Goal: Information Seeking & Learning: Learn about a topic

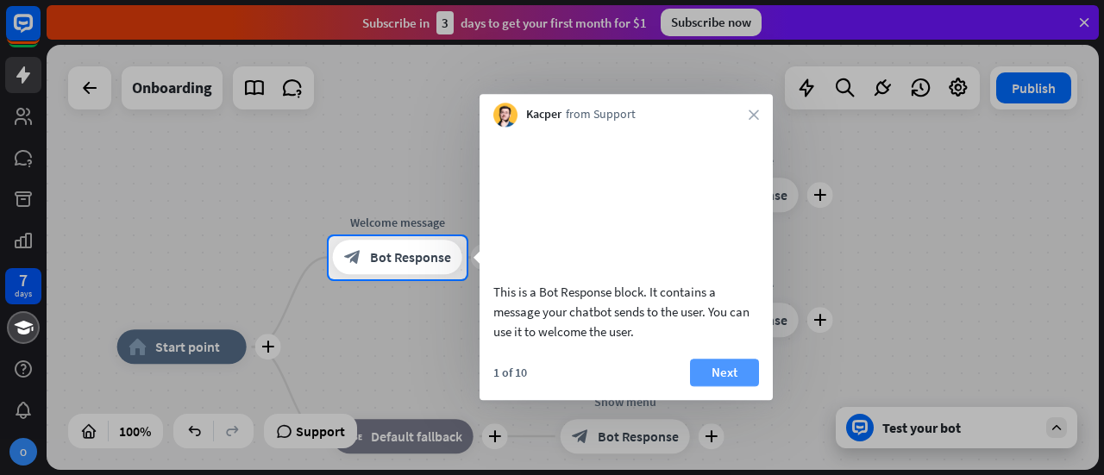
click at [714, 387] on button "Next" at bounding box center [724, 373] width 69 height 28
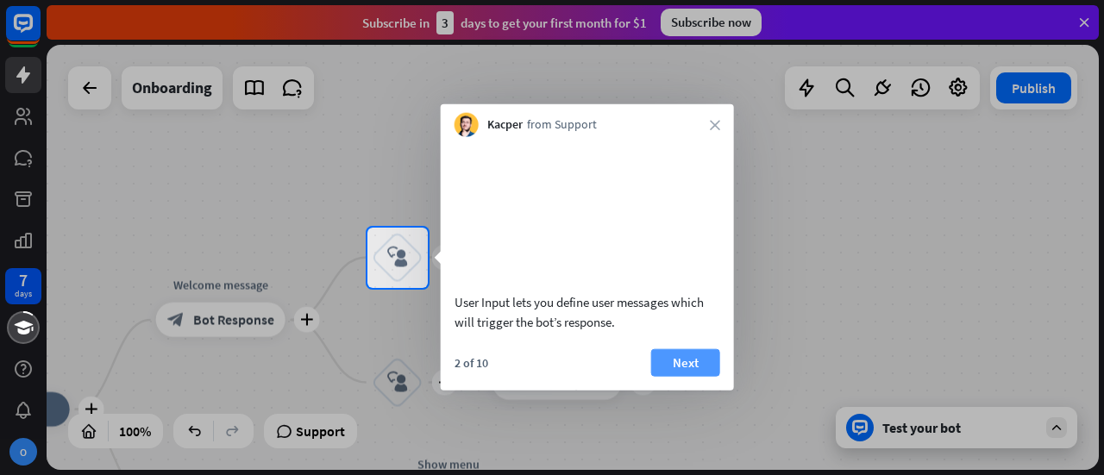
click at [695, 376] on button "Next" at bounding box center [685, 363] width 69 height 28
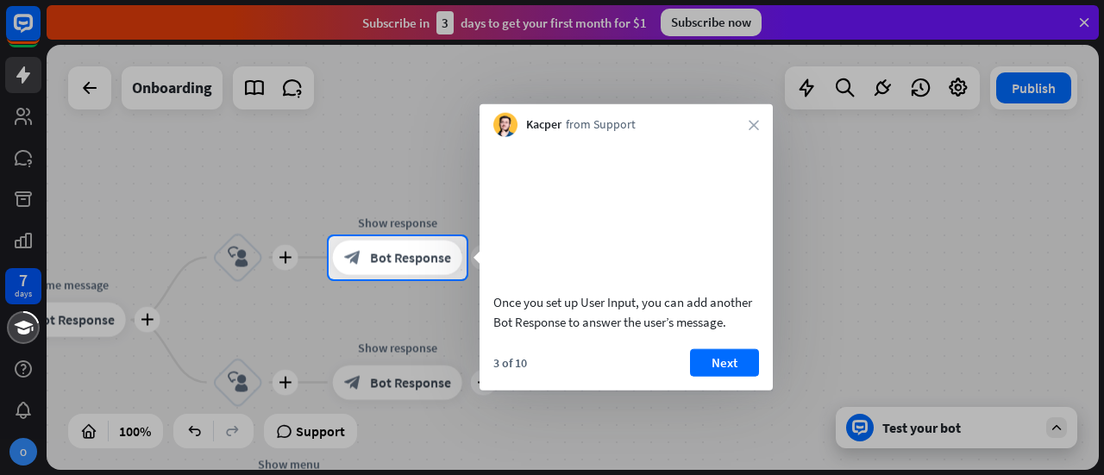
click at [695, 376] on button "Next" at bounding box center [724, 363] width 69 height 28
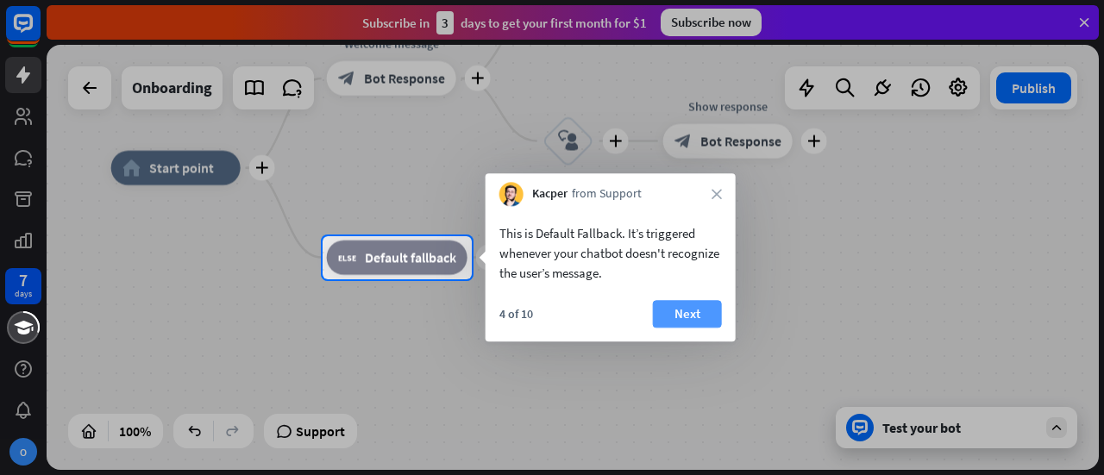
click at [696, 308] on button "Next" at bounding box center [687, 314] width 69 height 28
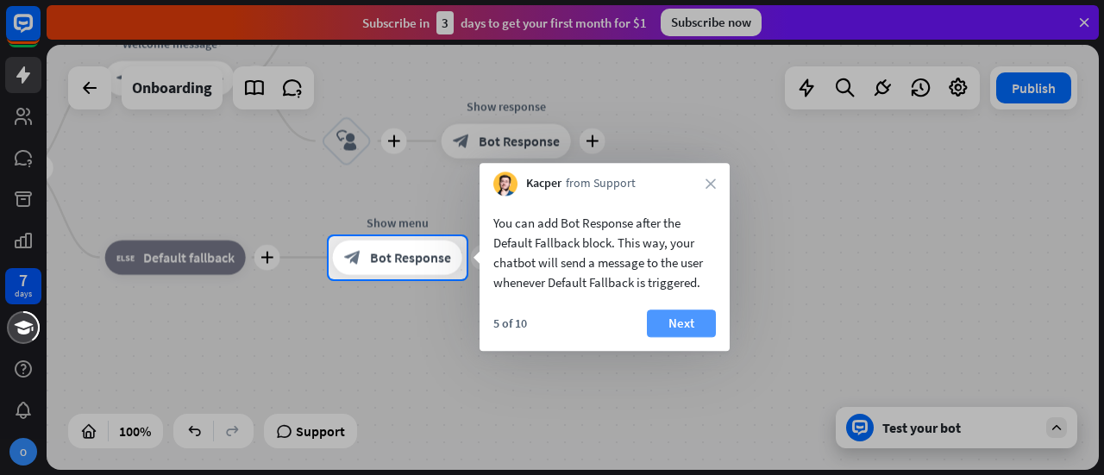
click at [688, 326] on button "Next" at bounding box center [681, 324] width 69 height 28
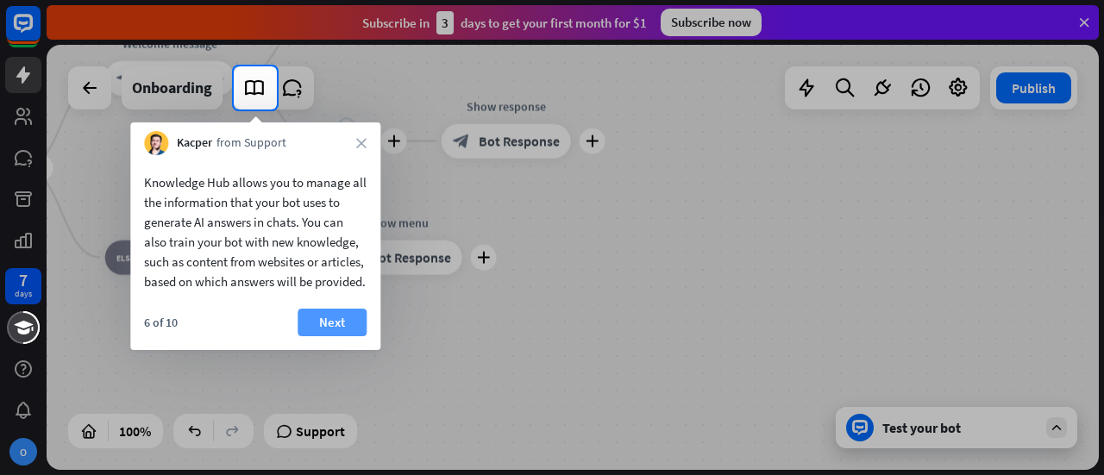
click at [335, 337] on button "Next" at bounding box center [332, 323] width 69 height 28
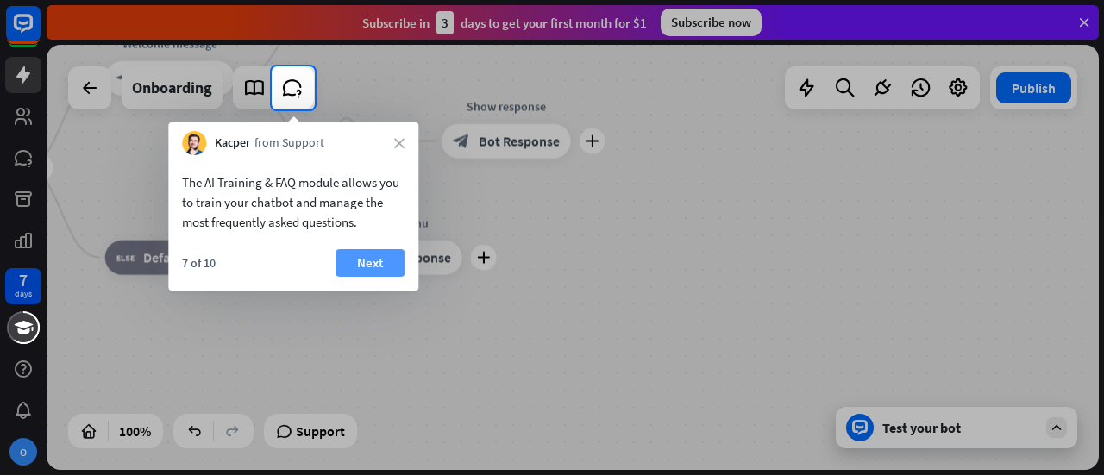
click at [368, 268] on button "Next" at bounding box center [370, 263] width 69 height 28
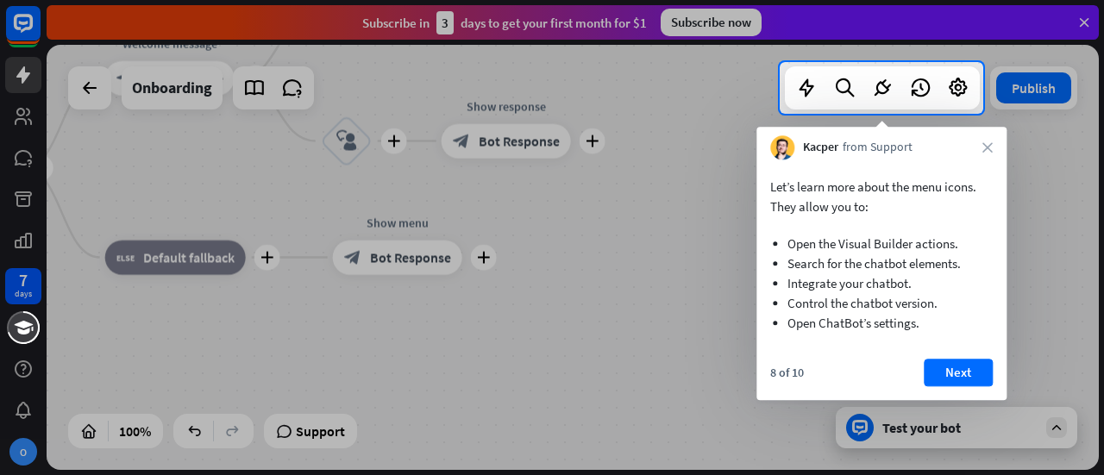
click at [752, 325] on div at bounding box center [552, 295] width 1104 height 362
click at [965, 368] on button "Next" at bounding box center [958, 373] width 69 height 28
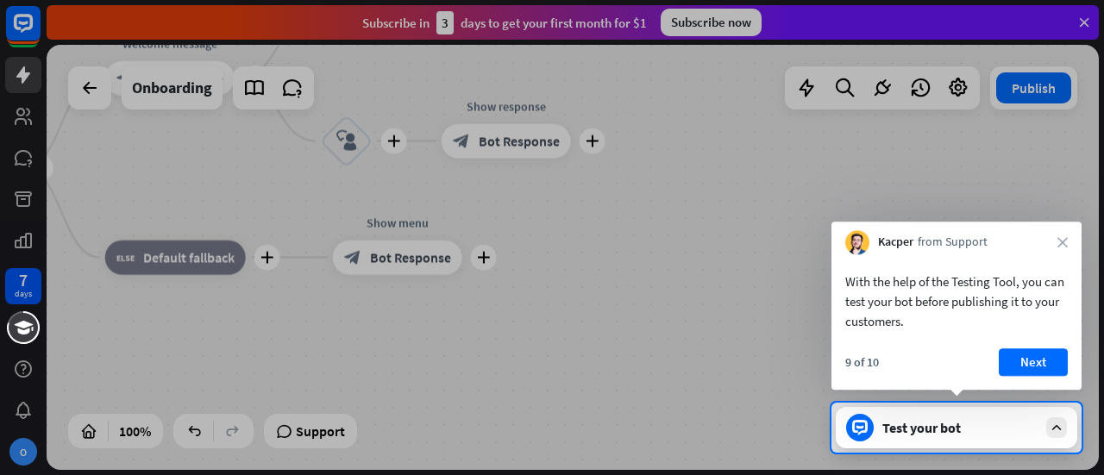
click at [22, 26] on div at bounding box center [552, 201] width 1104 height 403
click at [1028, 356] on button "Next" at bounding box center [1033, 363] width 69 height 28
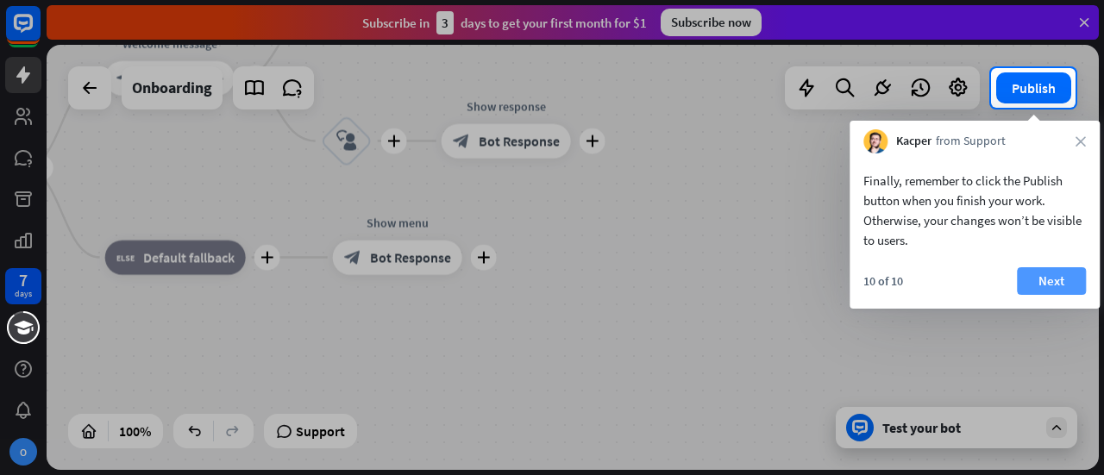
click at [1068, 280] on button "Next" at bounding box center [1051, 281] width 69 height 28
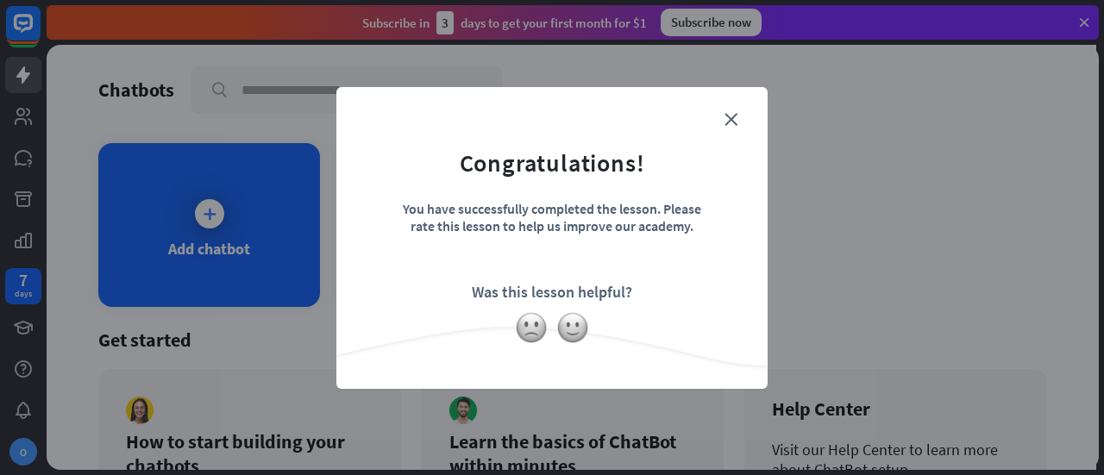
click at [739, 119] on form "Congratulations! You have successfully completed the lesson. Please rate this l…" at bounding box center [552, 212] width 388 height 206
click at [725, 122] on icon "close" at bounding box center [731, 119] width 13 height 13
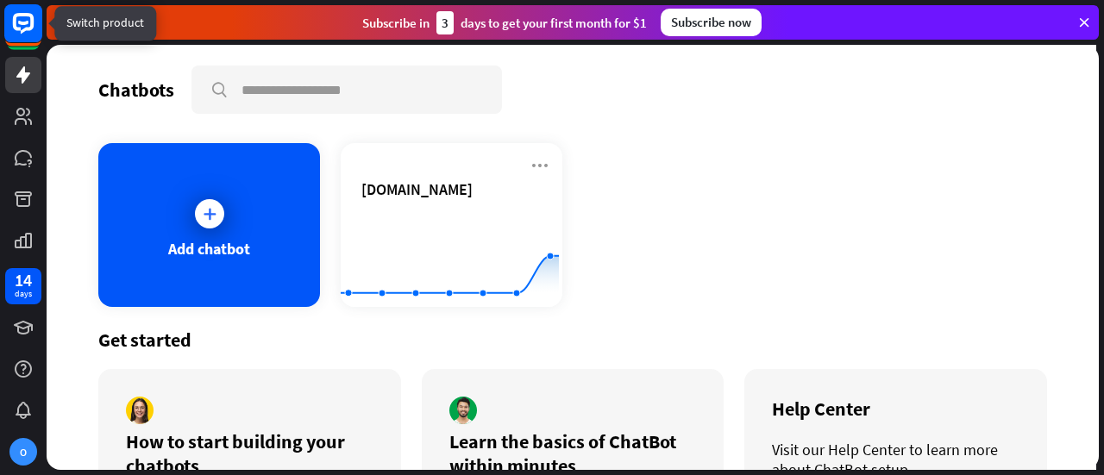
click at [29, 17] on rect at bounding box center [23, 23] width 38 height 38
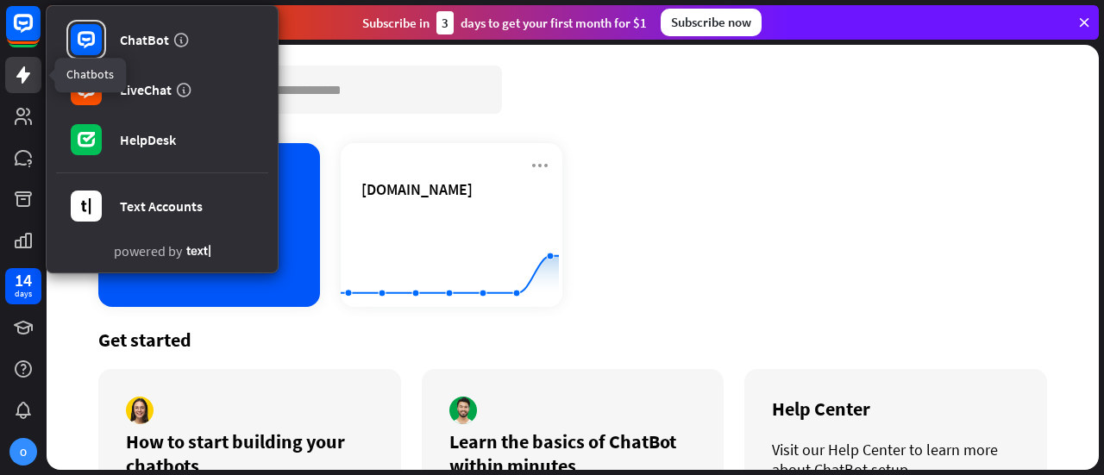
click at [25, 74] on icon at bounding box center [23, 74] width 14 height 17
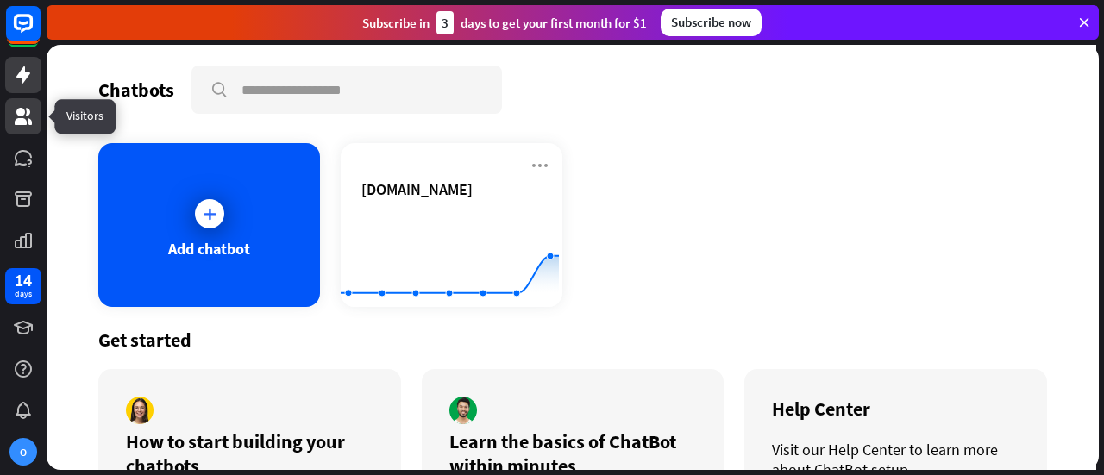
click at [24, 110] on icon at bounding box center [23, 116] width 17 height 17
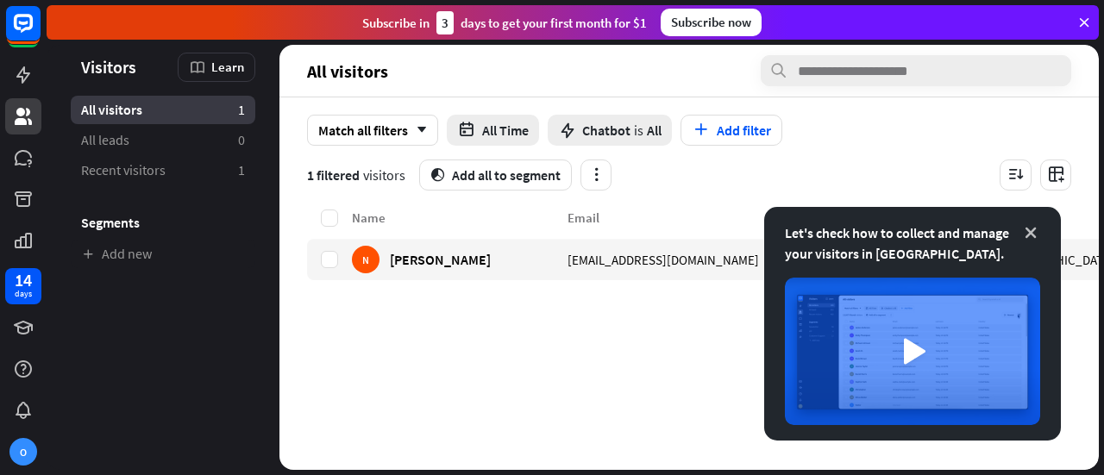
click at [1032, 234] on icon at bounding box center [1030, 232] width 17 height 17
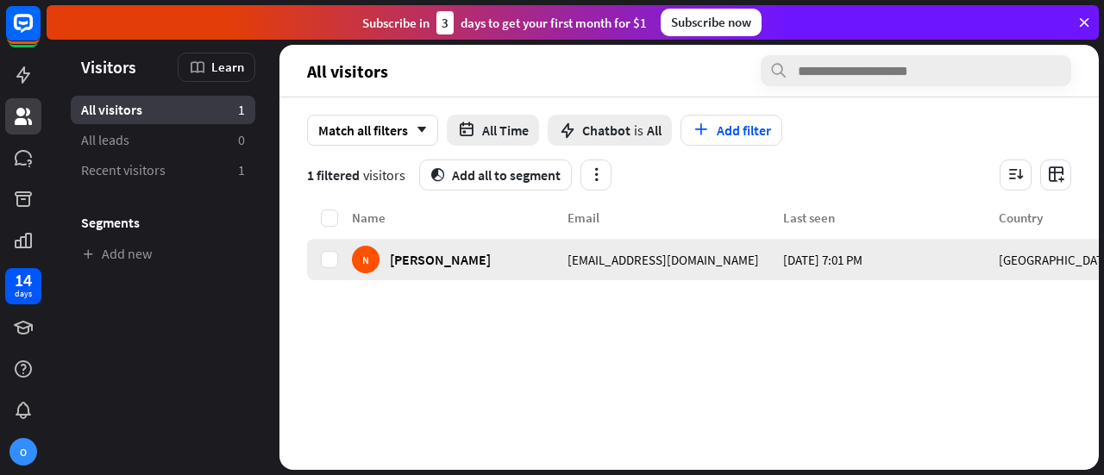
click at [720, 258] on div "[EMAIL_ADDRESS][DOMAIN_NAME]" at bounding box center [676, 259] width 216 height 41
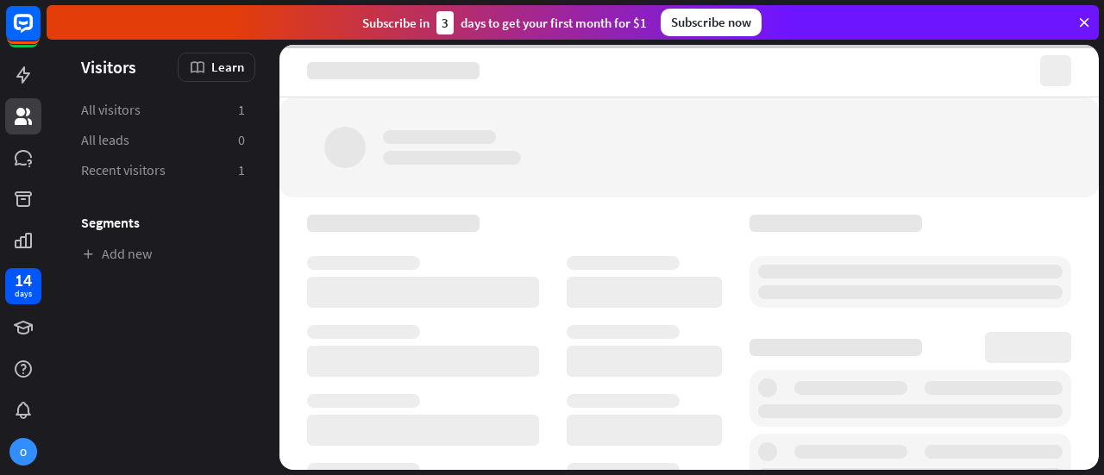
click at [720, 258] on div at bounding box center [689, 468] width 764 height 507
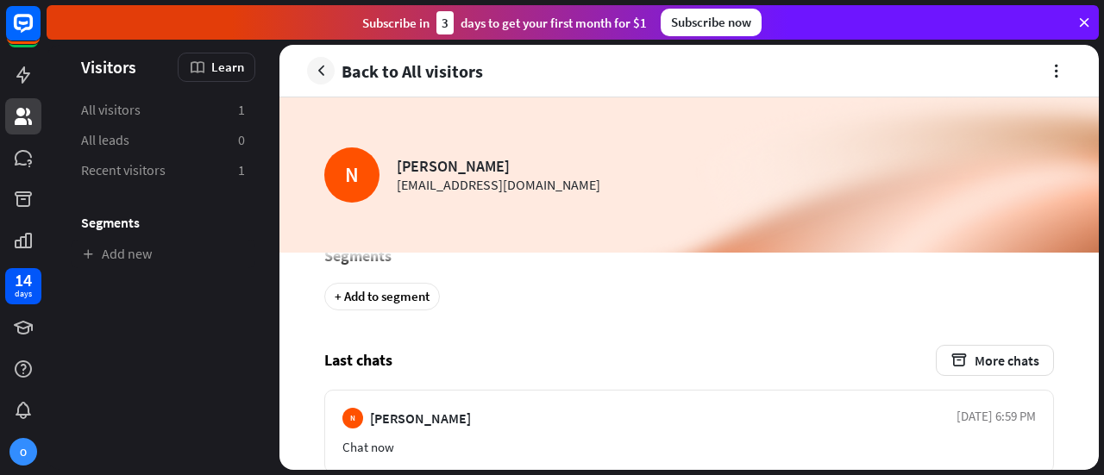
scroll to position [1441, 0]
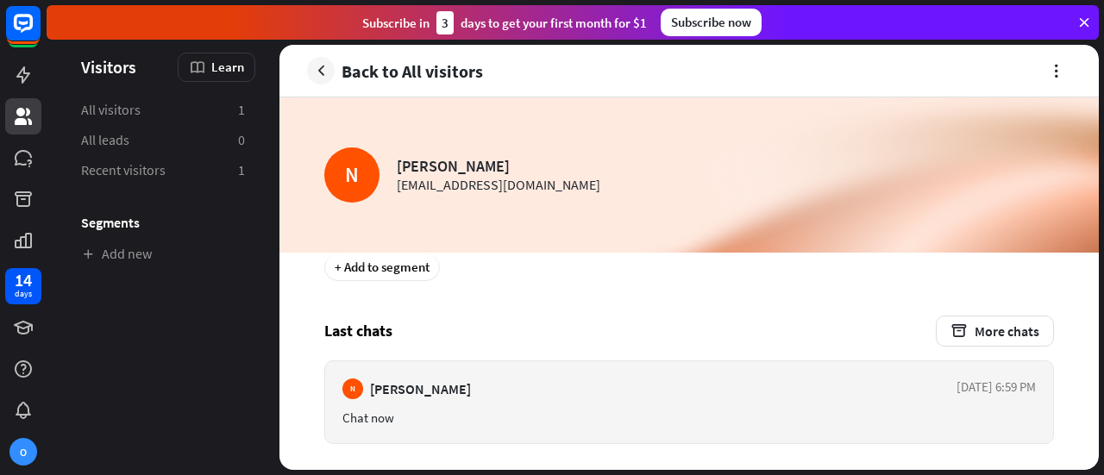
click at [528, 410] on div "Chat now" at bounding box center [690, 418] width 694 height 16
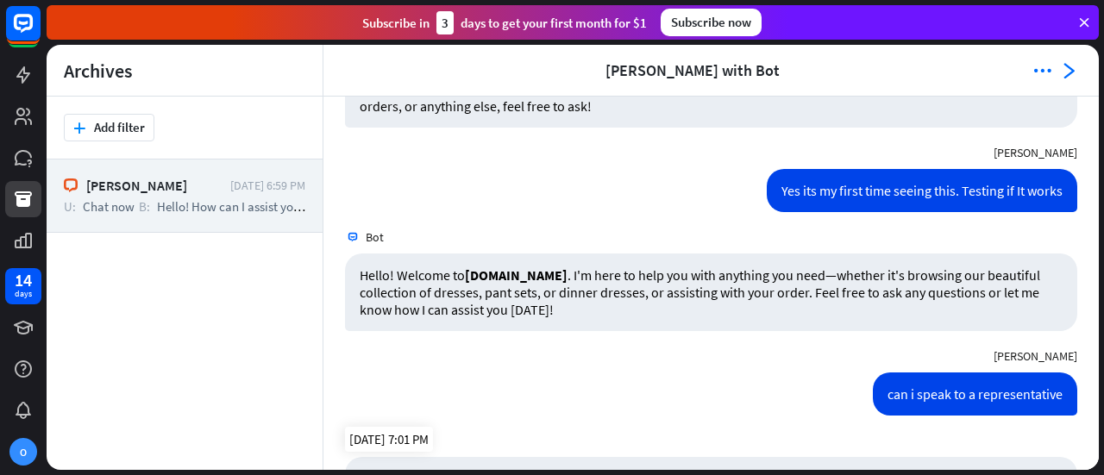
scroll to position [288, 0]
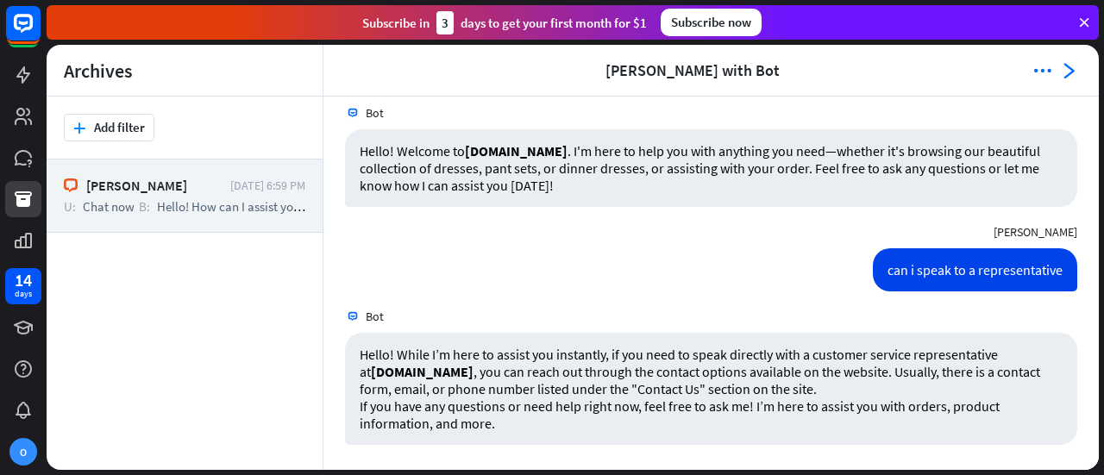
click at [1065, 79] on header "arrowhead_left [PERSON_NAME] with Bot more_horiz arrowhead_right" at bounding box center [712, 71] width 776 height 52
click at [24, 243] on icon at bounding box center [23, 240] width 21 height 21
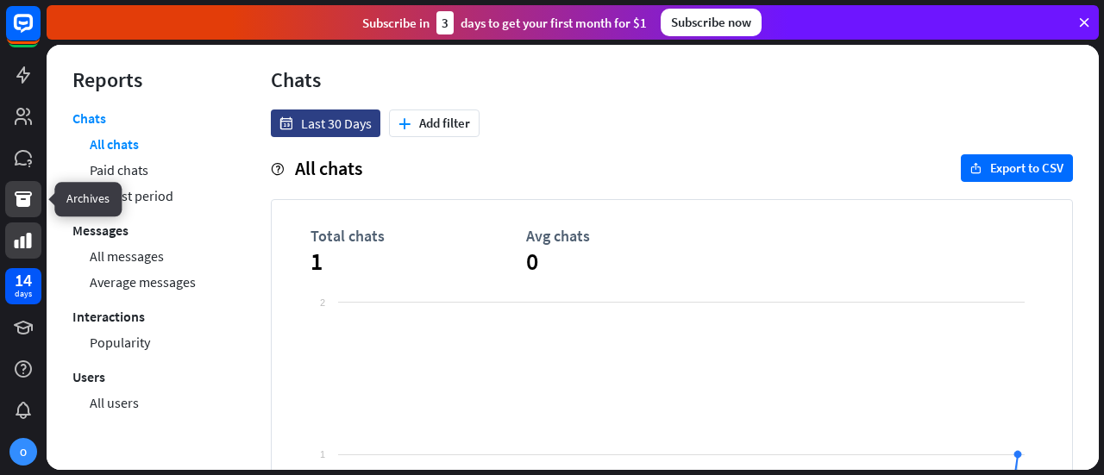
click at [22, 204] on icon at bounding box center [23, 200] width 17 height 16
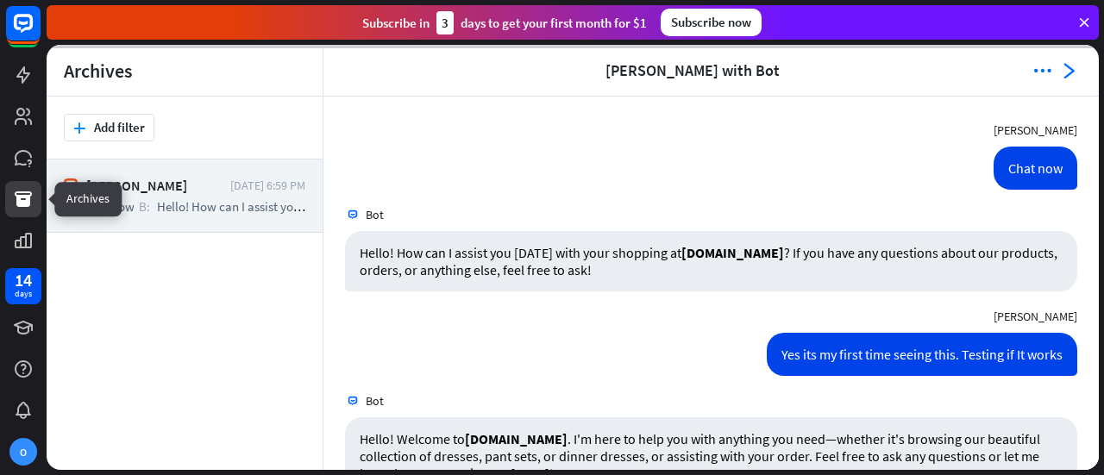
scroll to position [288, 0]
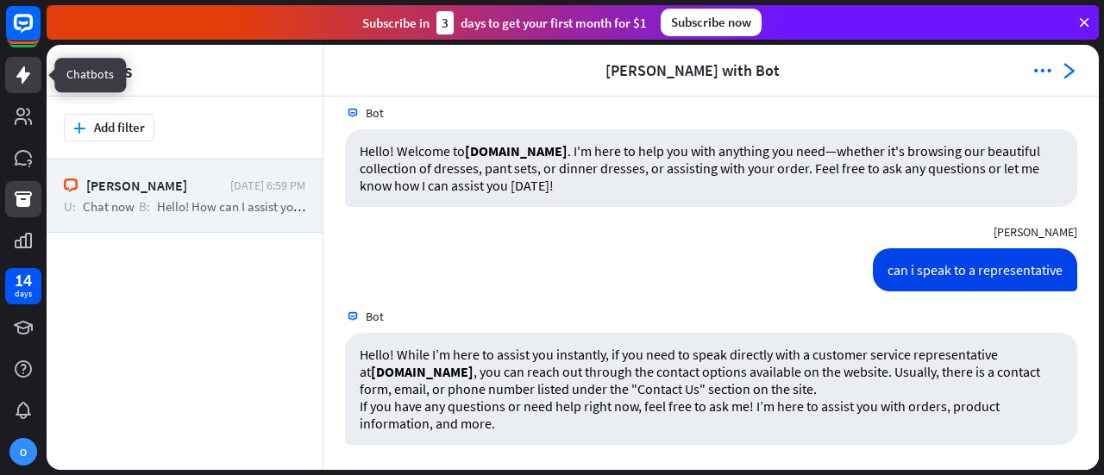
click at [33, 82] on icon at bounding box center [23, 75] width 21 height 21
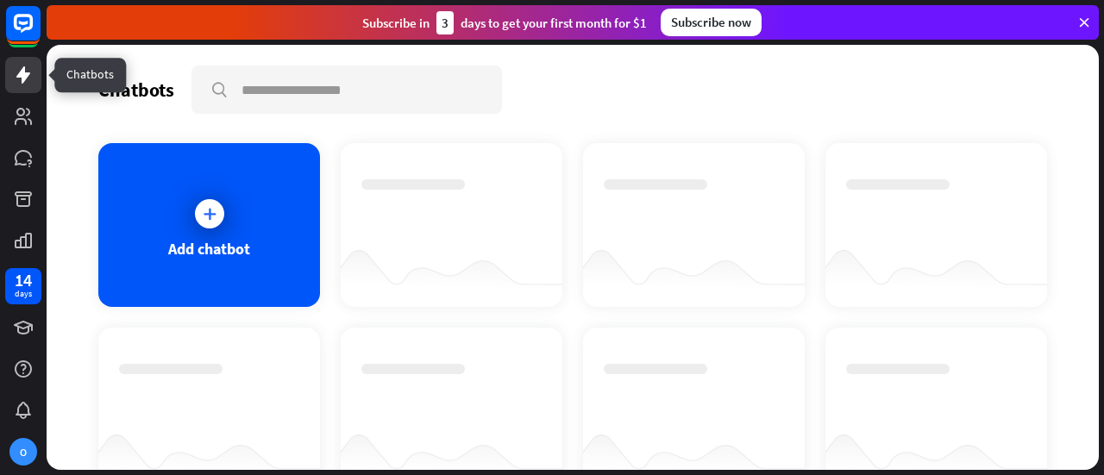
click at [33, 82] on icon at bounding box center [23, 75] width 21 height 21
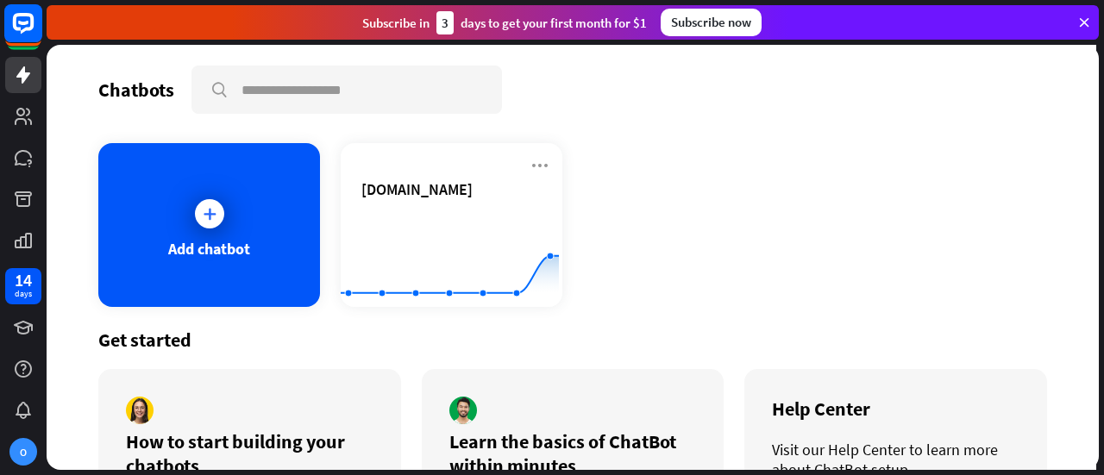
click at [29, 31] on rect at bounding box center [23, 23] width 38 height 38
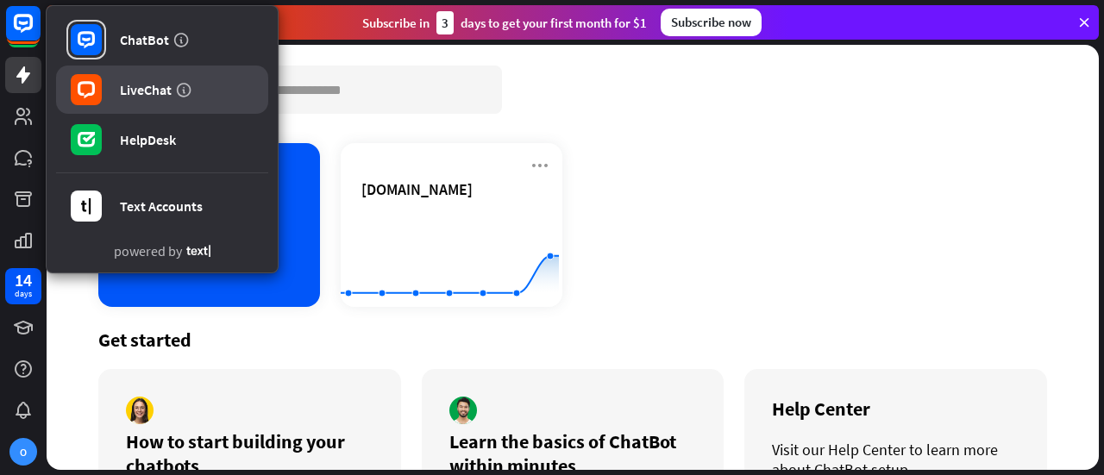
click at [152, 86] on div "LiveChat" at bounding box center [146, 89] width 52 height 17
